Goal: Use online tool/utility: Utilize a website feature to perform a specific function

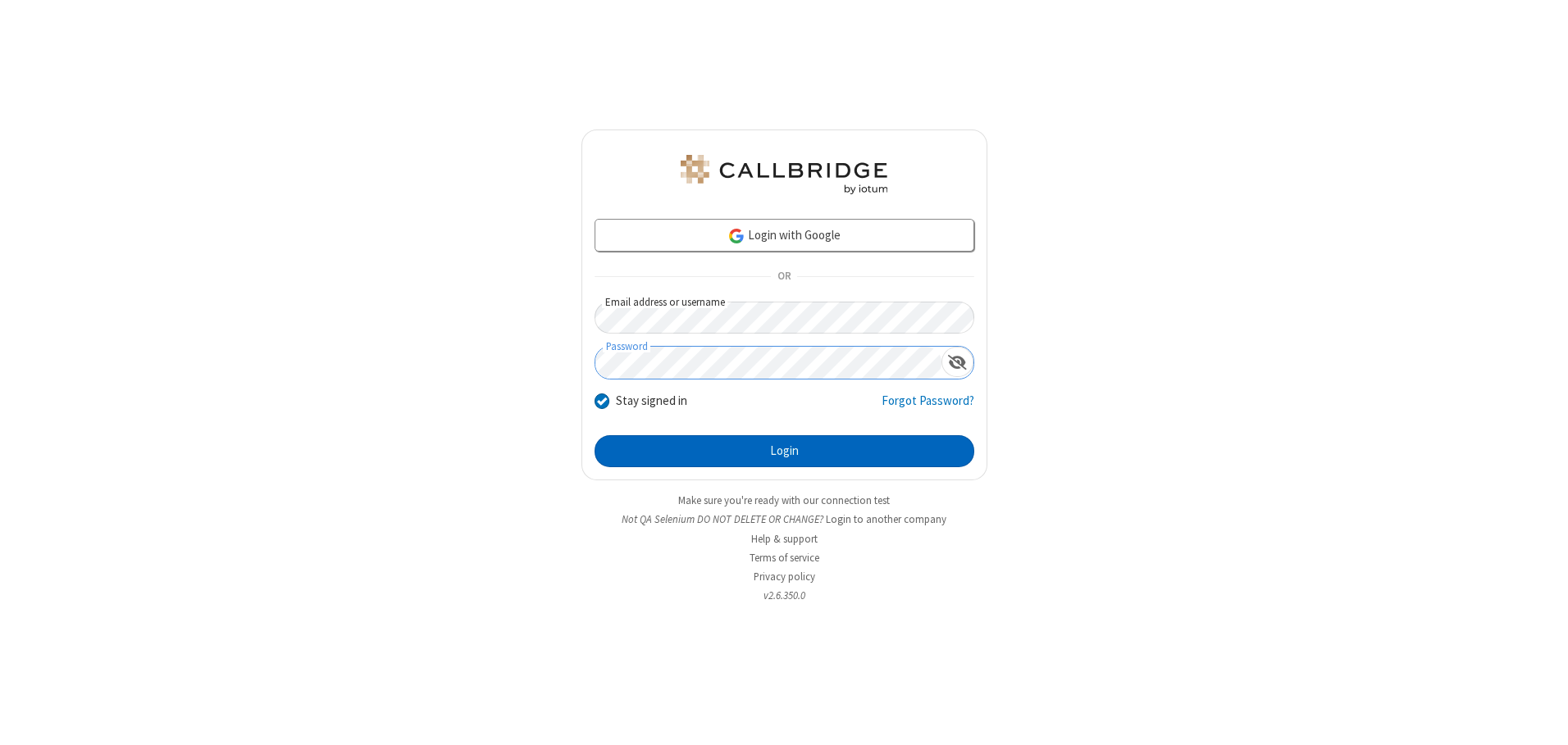
click at [784, 451] on button "Login" at bounding box center [784, 452] width 380 height 33
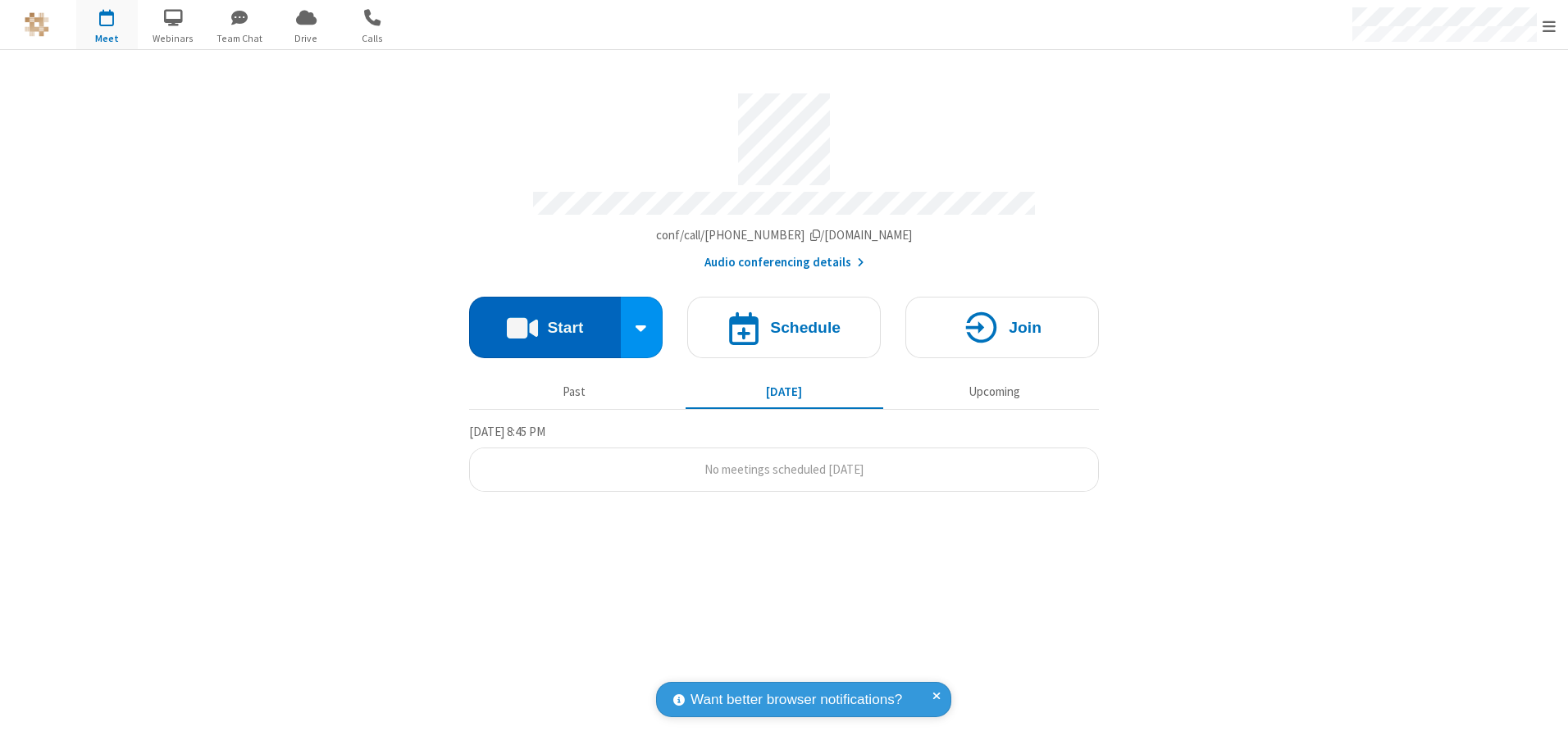
click at [545, 321] on button "Start" at bounding box center [545, 327] width 152 height 61
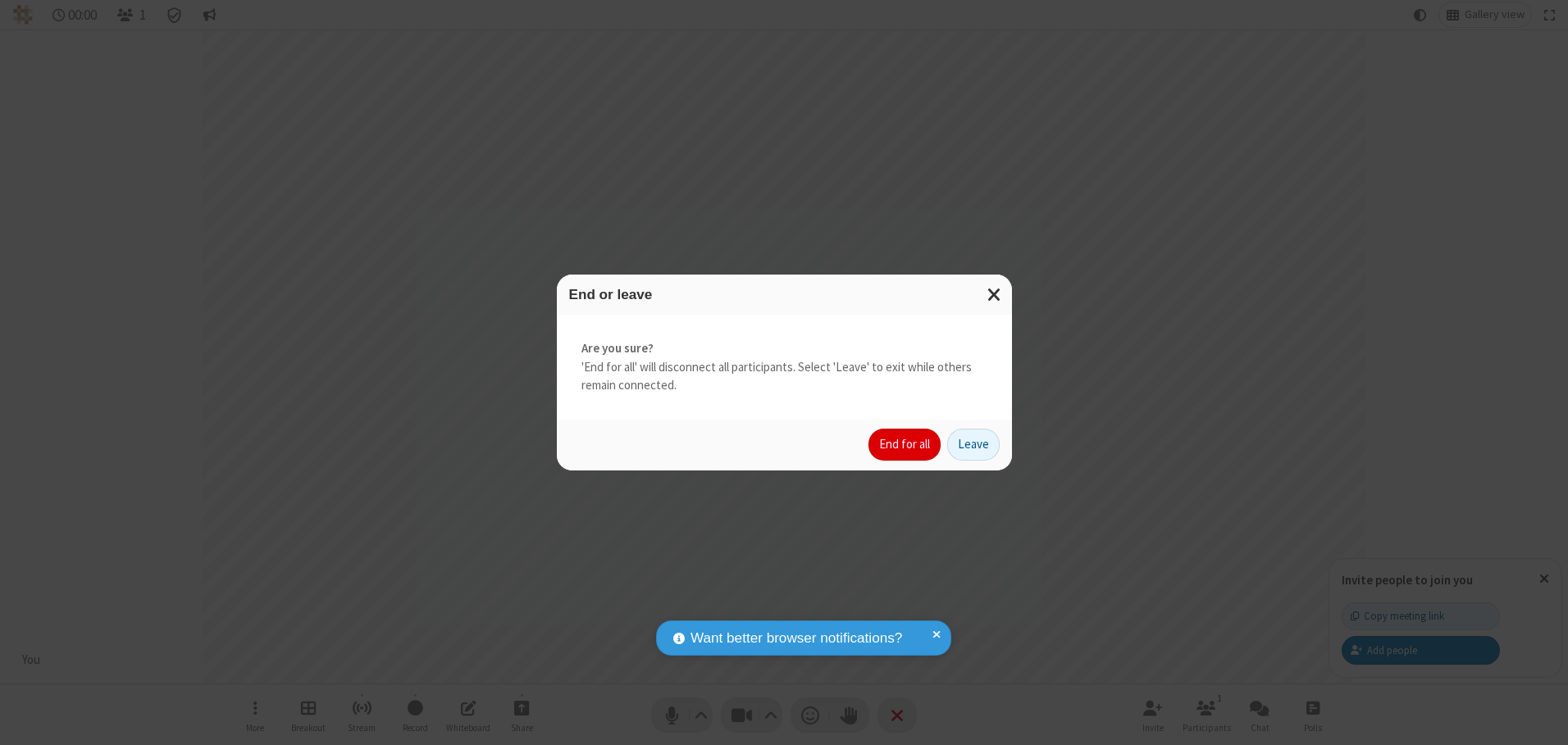
click at [905, 444] on button "End for all" at bounding box center [905, 445] width 72 height 33
